Goal: Task Accomplishment & Management: Manage account settings

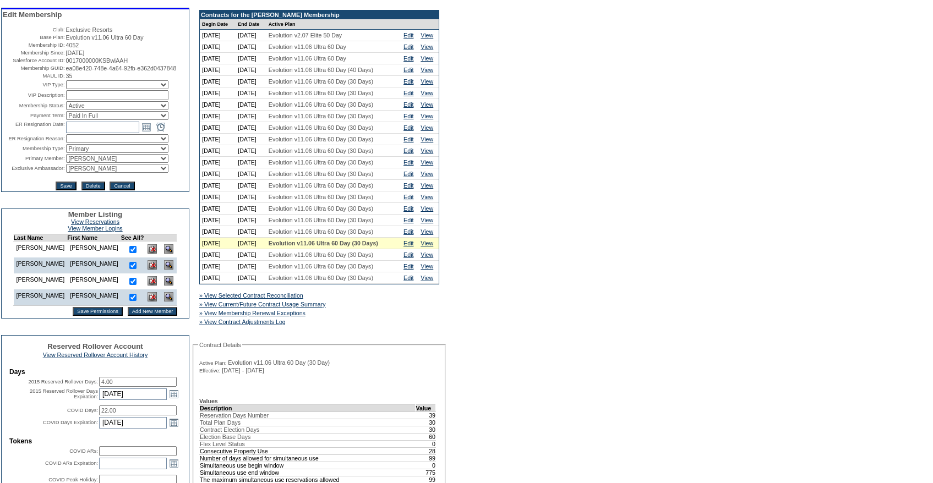
scroll to position [102, 0]
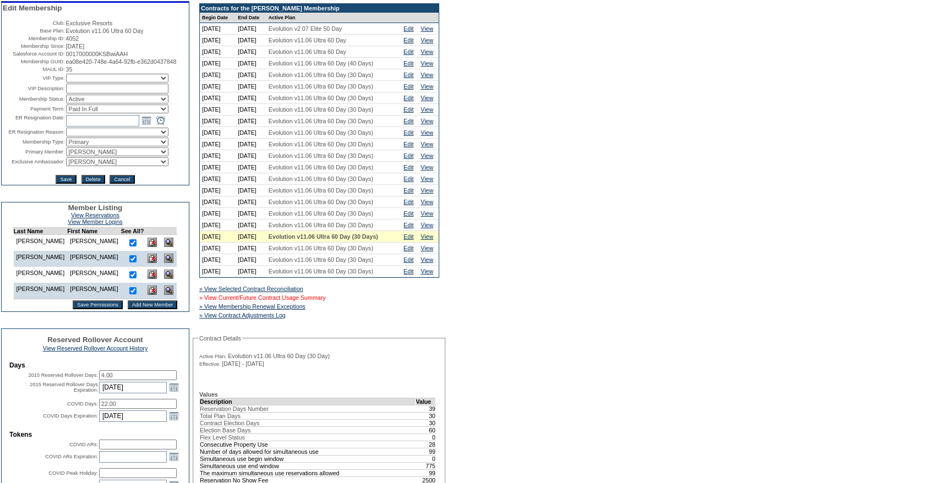
click at [326, 301] on link "» View Current/Future Contract Usage Summary" at bounding box center [262, 298] width 127 height 7
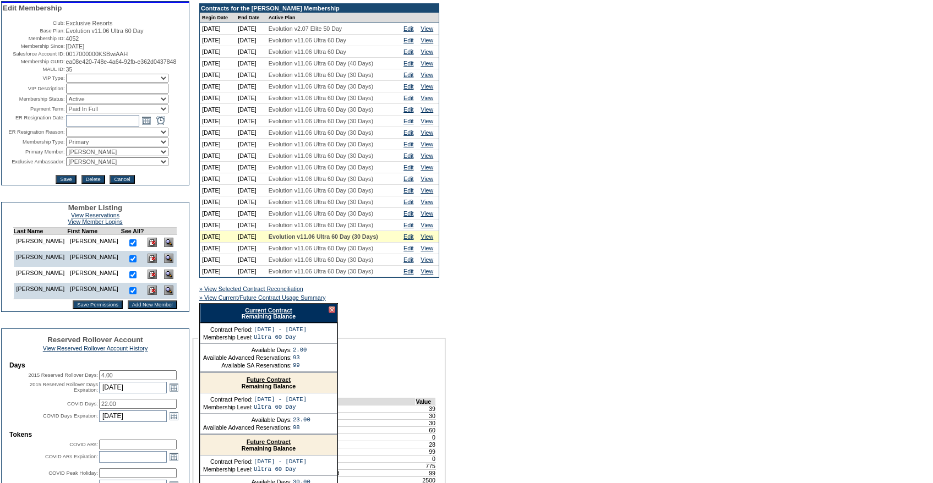
click at [285, 314] on link "Current Contract" at bounding box center [268, 310] width 47 height 7
click at [330, 313] on div at bounding box center [332, 310] width 7 height 7
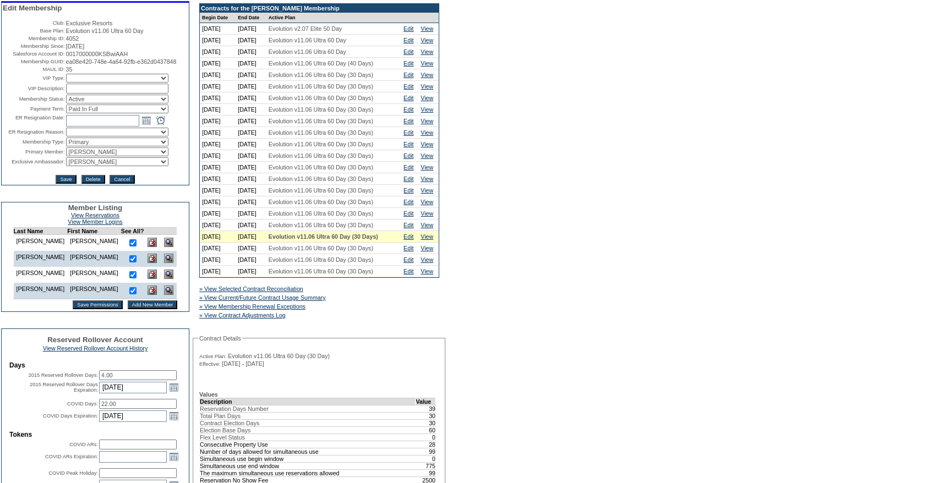
click at [406, 228] on td "Edit" at bounding box center [409, 226] width 17 height 12
click at [411, 229] on link "Edit" at bounding box center [409, 225] width 10 height 7
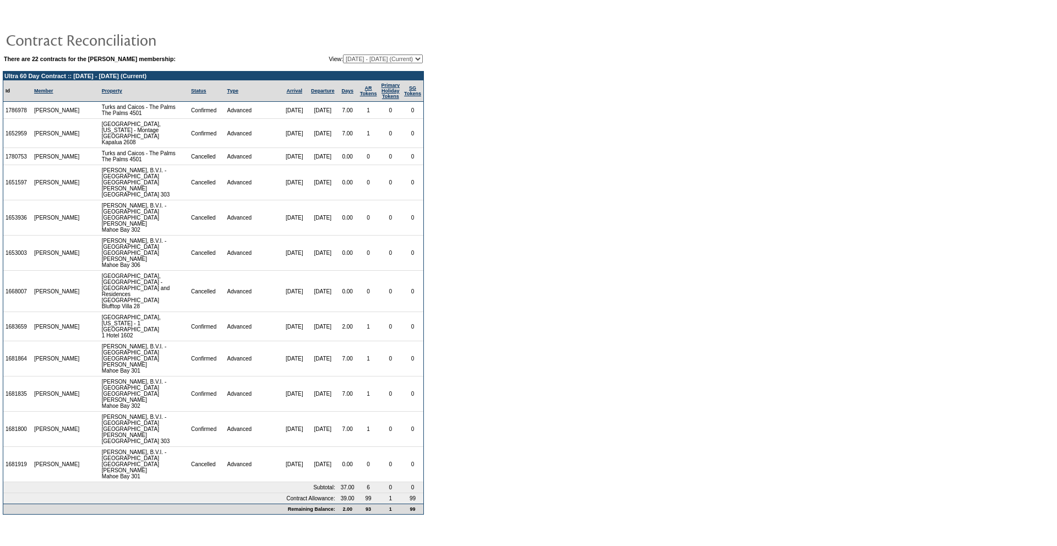
click at [392, 60] on select "08/28/07 - 08/31/08 09/01/08 - 08/31/09 09/01/09 - 08/31/10 09/01/10 - 08/31/11…" at bounding box center [383, 59] width 80 height 9
select select "122269"
click at [343, 55] on select "08/28/07 - 08/31/08 09/01/08 - 08/31/09 09/01/09 - 08/31/10 09/01/10 - 08/31/11…" at bounding box center [383, 59] width 80 height 9
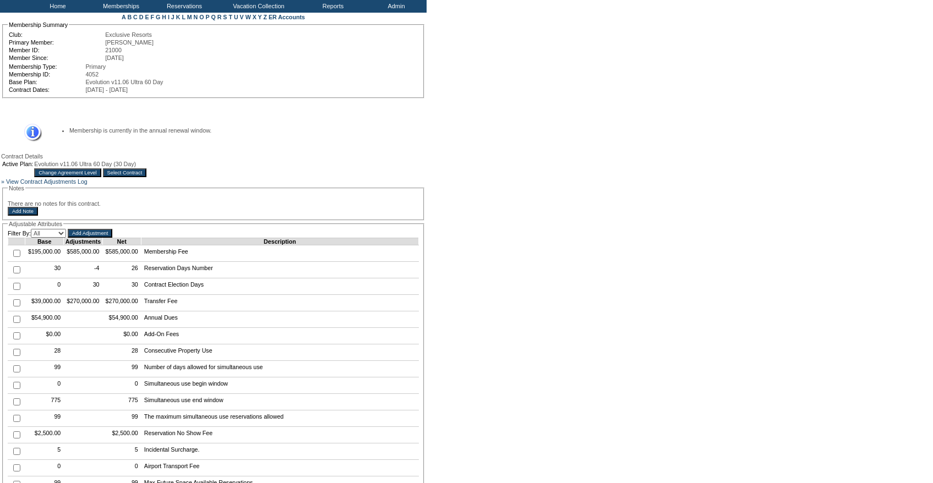
scroll to position [80, 0]
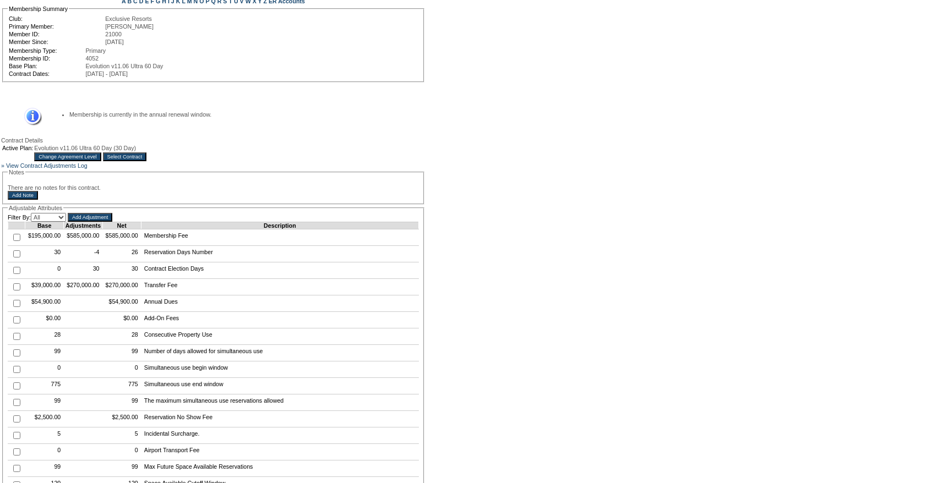
click at [15, 258] on input "checkbox" at bounding box center [16, 254] width 7 height 7
checkbox input "true"
click at [112, 222] on input "Add Adjustment" at bounding box center [90, 217] width 45 height 9
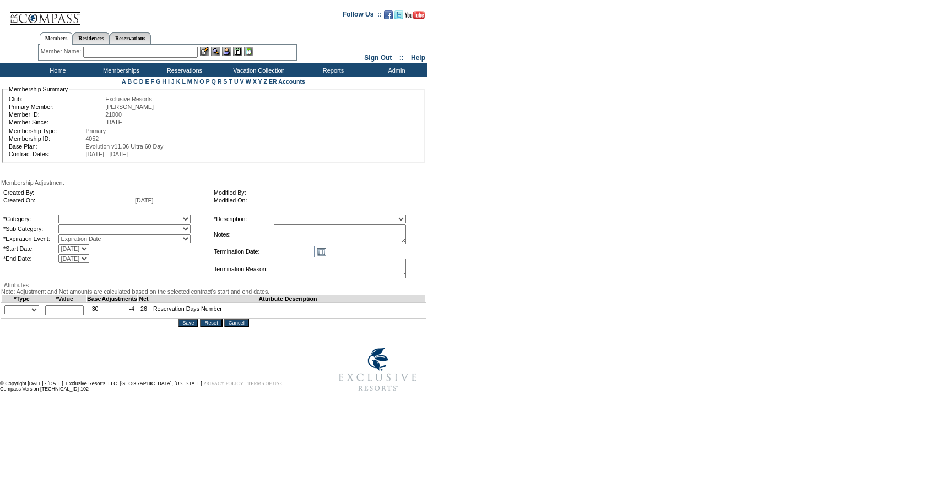
click at [103, 221] on select "A La Carte Days Contract Election Days Converted Days [MEDICAL_DATA] Other Refe…" at bounding box center [124, 219] width 132 height 9
select select "56"
click at [81, 216] on select "A La Carte Days Contract Election Days Converted Days [MEDICAL_DATA] Other Refe…" at bounding box center [124, 219] width 132 height 9
click at [104, 221] on select "A La Carte Days Contract Election Days Converted Days [MEDICAL_DATA] Other Refe…" at bounding box center [124, 219] width 132 height 9
select select "781"
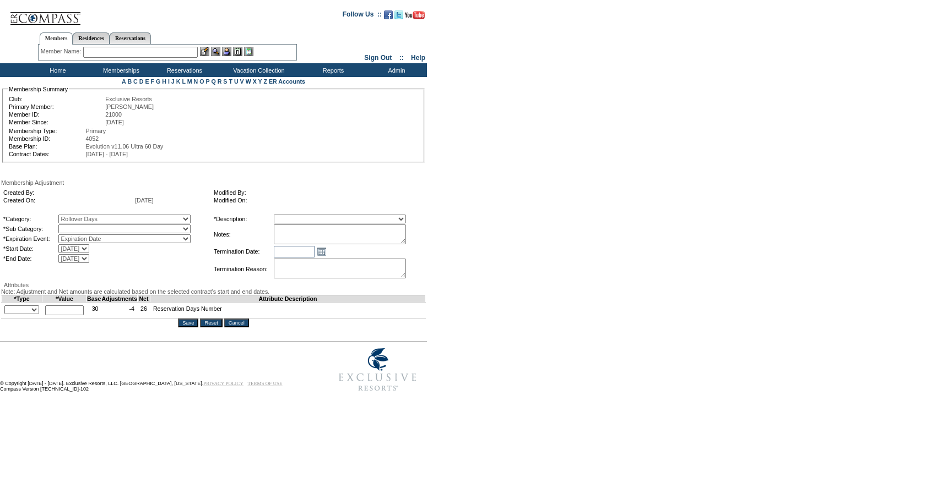
click at [81, 216] on select "A La Carte Days Contract Election Days Converted Days [MEDICAL_DATA] Other Refe…" at bounding box center [124, 219] width 132 height 9
click at [109, 231] on select "Miscellaneous Adjustment" at bounding box center [124, 229] width 132 height 9
click at [93, 231] on select "Rollover Days" at bounding box center [124, 229] width 132 height 9
select select "782"
click at [81, 227] on select "Rollover Days" at bounding box center [124, 229] width 132 height 9
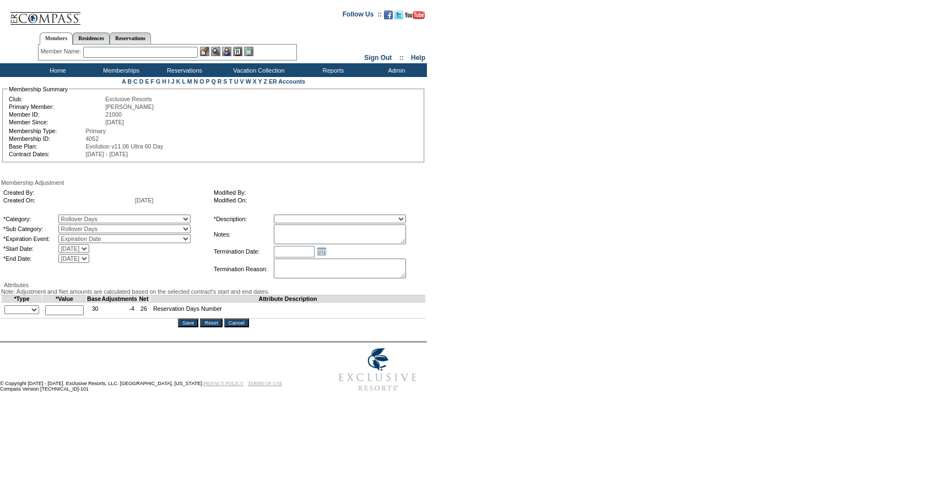
click at [306, 221] on select "Membership/Transfer Fee Adjustment Membership Fee Adjustment Add-On Fee Adjustm…" at bounding box center [340, 219] width 132 height 9
select select "275"
click at [294, 216] on select "Membership/Transfer Fee Adjustment Membership Fee Adjustment Add-On Fee Adjustm…" at bounding box center [340, 219] width 132 height 9
click at [366, 244] on textarea at bounding box center [340, 235] width 132 height 20
paste textarea "Per Marco Sanmiguel's case on 6/24/25 and Pete and Natalie's approval, rolling …"
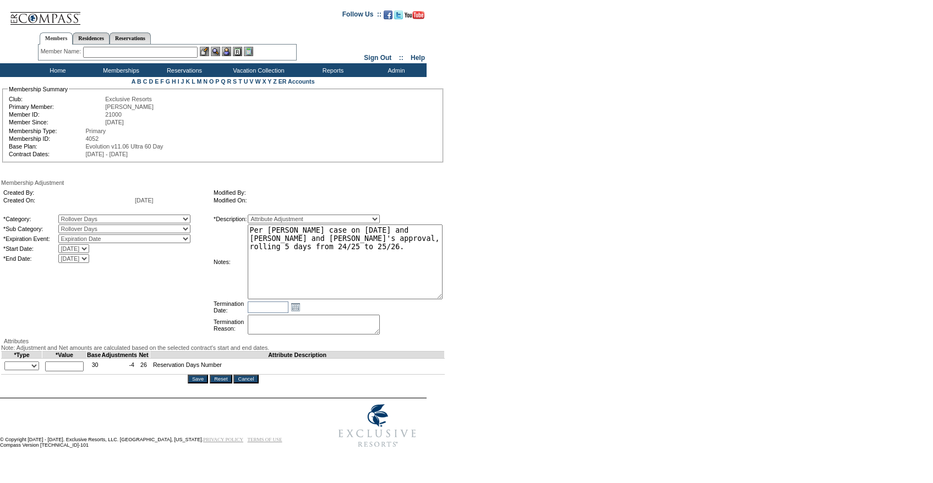
drag, startPoint x: 421, startPoint y: 242, endPoint x: 485, endPoint y: 296, distance: 83.6
click at [485, 296] on form "Follow Us ::" at bounding box center [464, 228] width 929 height 451
click at [328, 229] on textarea "Per Marco Sanmiguel's case on 6/24/25 and Pete and Natalie's approval, rolling …" at bounding box center [345, 262] width 195 height 75
click at [384, 235] on textarea "Per Alex Dobbins case on 6/24/25 and Pete and Natalie's approval, rolling 5 day…" at bounding box center [345, 262] width 195 height 75
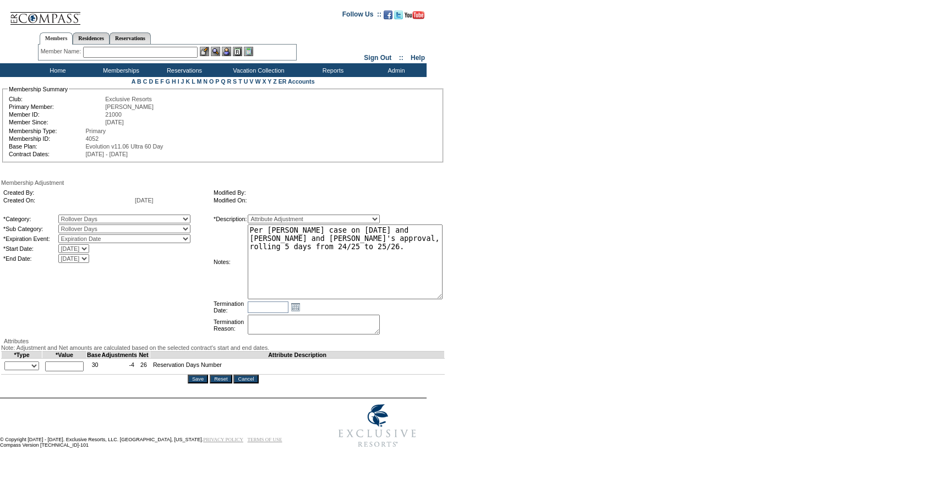
click at [375, 259] on textarea "Per Alex Dobbins case on 7/15/25 and Pete and Natalie's approval, rolling 5 day…" at bounding box center [345, 262] width 195 height 75
click at [400, 242] on textarea "Per Alex Dobbins case on 7/15/25 and Pete and Natalie's approval, rolling 5 day…" at bounding box center [345, 262] width 195 height 75
click at [390, 270] on textarea "Per Alex Dobbins case on 7/15/25 and Pete and Natalie's approval, rolling 3 day…" at bounding box center [345, 262] width 195 height 75
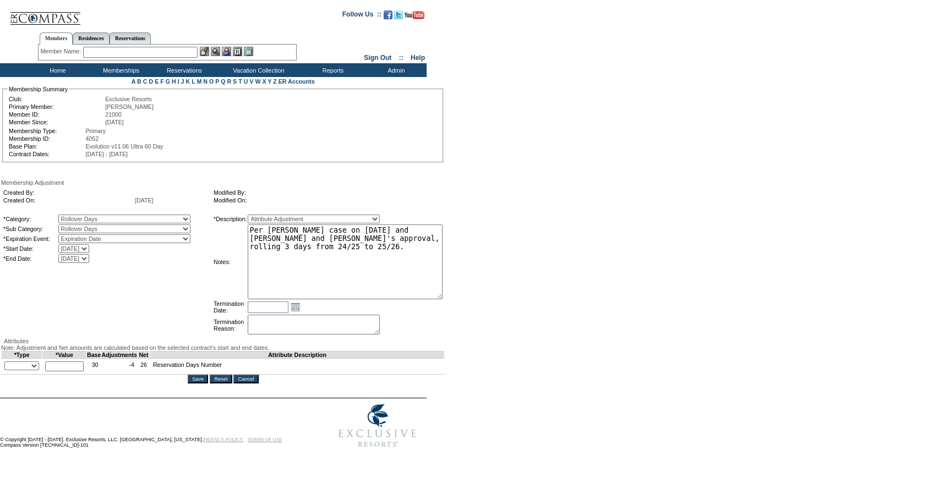
click at [390, 270] on textarea "Per Alex Dobbins case on 7/15/25 and Pete and Natalie's approval, rolling 3 day…" at bounding box center [345, 262] width 195 height 75
type textarea "Per Alex Dobbins case on 7/15/25 and Pete and Natalie's approval, rolling 3 day…"
click at [23, 371] on select "+ - Override" at bounding box center [21, 366] width 35 height 9
select select "2"
click at [7, 371] on select "+ - Override" at bounding box center [21, 366] width 35 height 9
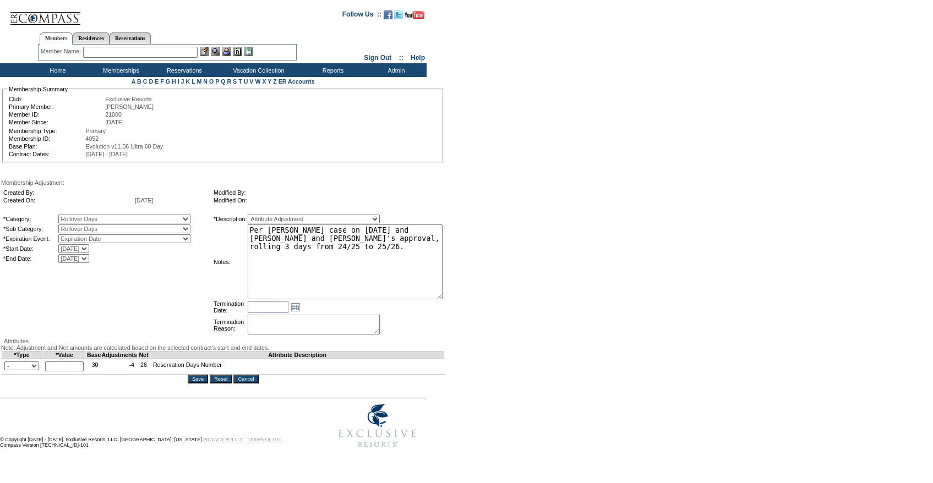
click at [67, 372] on input "text" at bounding box center [64, 367] width 39 height 10
type input "3"
click at [404, 256] on textarea "Per Alex Dobbins case on 7/15/25 and Pete and Natalie's approval, rolling 3 day…" at bounding box center [345, 262] width 195 height 75
click at [202, 384] on input "Save" at bounding box center [198, 379] width 20 height 9
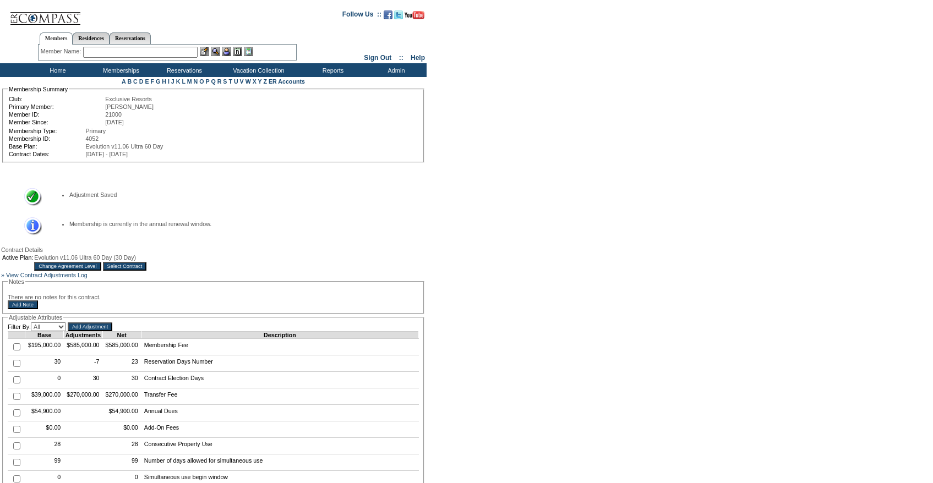
click at [211, 314] on fieldset "Notes There are no notes for this contract. Add Note" at bounding box center [213, 296] width 422 height 35
click at [148, 272] on table "Active Plan: Evolution v11.06 Ultra 60 Day (30 Day) Change Agreement Level Sele…" at bounding box center [74, 262] width 146 height 19
click at [258, 272] on div "Active Plan: Evolution v11.06 Ultra 60 Day (30 Day) Change Agreement Level Sele…" at bounding box center [213, 262] width 425 height 19
click at [147, 268] on input "Select Contract" at bounding box center [125, 266] width 44 height 9
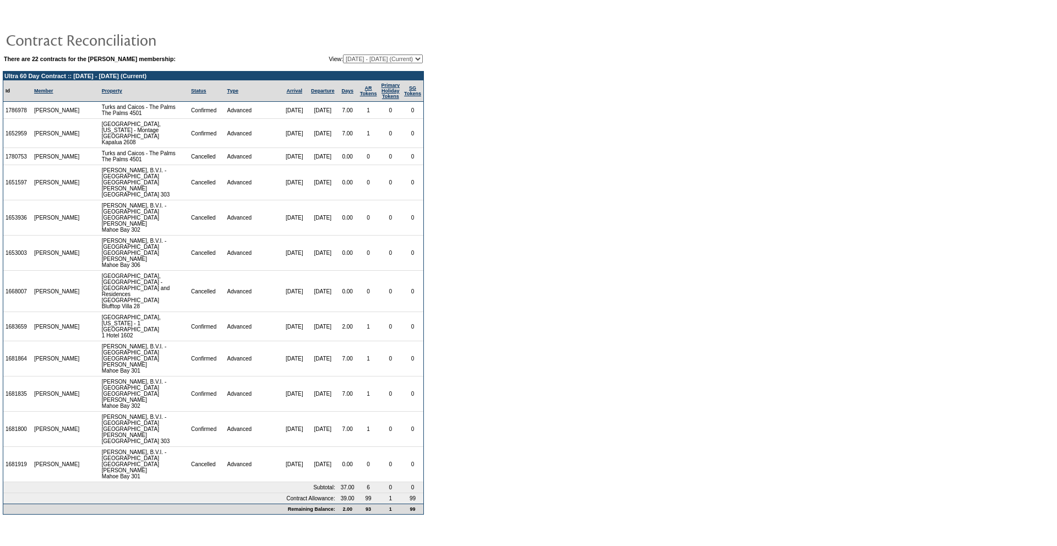
click at [368, 63] on select "[DATE] - [DATE] [DATE] - [DATE] [DATE] - [DATE] [DATE] - [DATE] [DATE] - [DATE]…" at bounding box center [383, 59] width 80 height 9
click at [343, 55] on select "[DATE] - [DATE] [DATE] - [DATE] [DATE] - [DATE] [DATE] - [DATE] [DATE] - [DATE]…" at bounding box center [383, 59] width 80 height 9
click at [363, 54] on table "There are 22 contracts for the [PERSON_NAME] membership: View: [DATE] - [DATE] …" at bounding box center [213, 58] width 421 height 11
click at [363, 61] on select "[DATE] - [DATE] [DATE] - [DATE] [DATE] - [DATE] [DATE] - [DATE] [DATE] - [DATE]…" at bounding box center [383, 59] width 80 height 9
select select "122269"
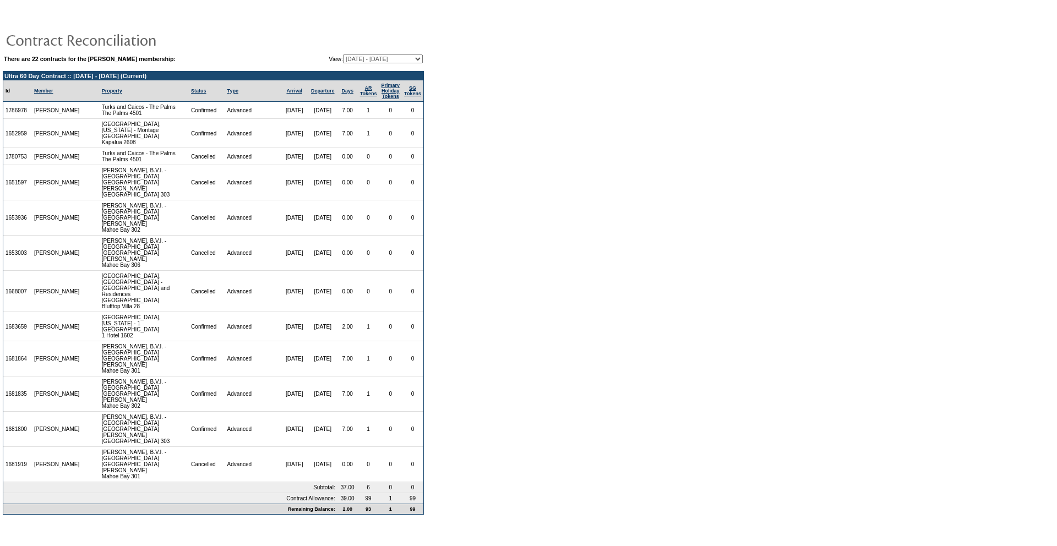
click at [343, 55] on select "[DATE] - [DATE] [DATE] - [DATE] [DATE] - [DATE] [DATE] - [DATE] [DATE] - [DATE]…" at bounding box center [383, 59] width 80 height 9
